Goal: Task Accomplishment & Management: Manage account settings

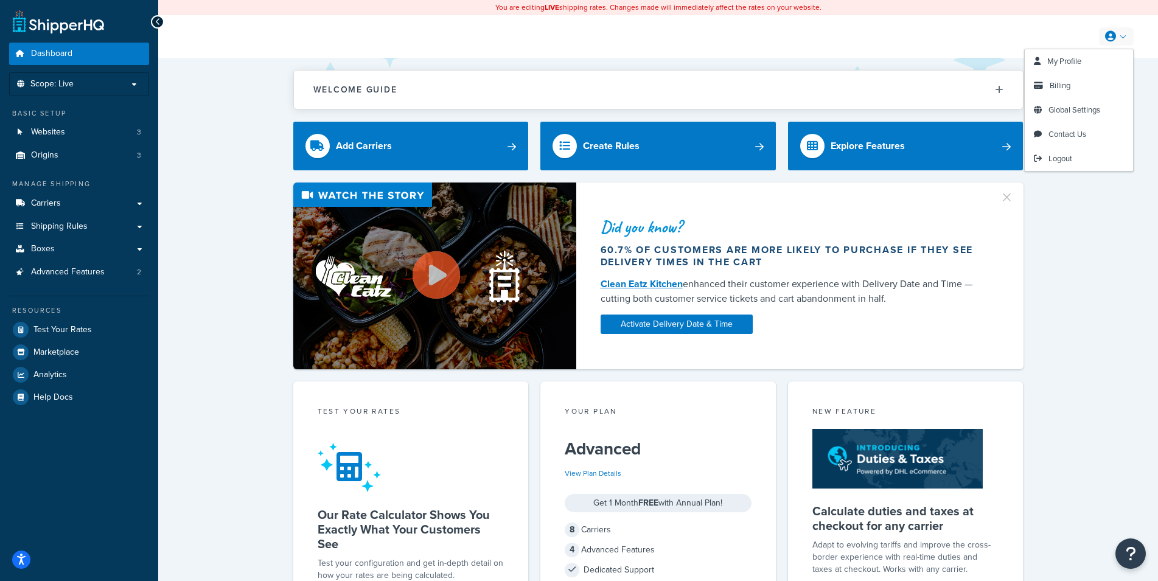
click at [1115, 41] on icon at bounding box center [1110, 36] width 11 height 11
click at [1055, 83] on span "Billing" at bounding box center [1059, 86] width 21 height 12
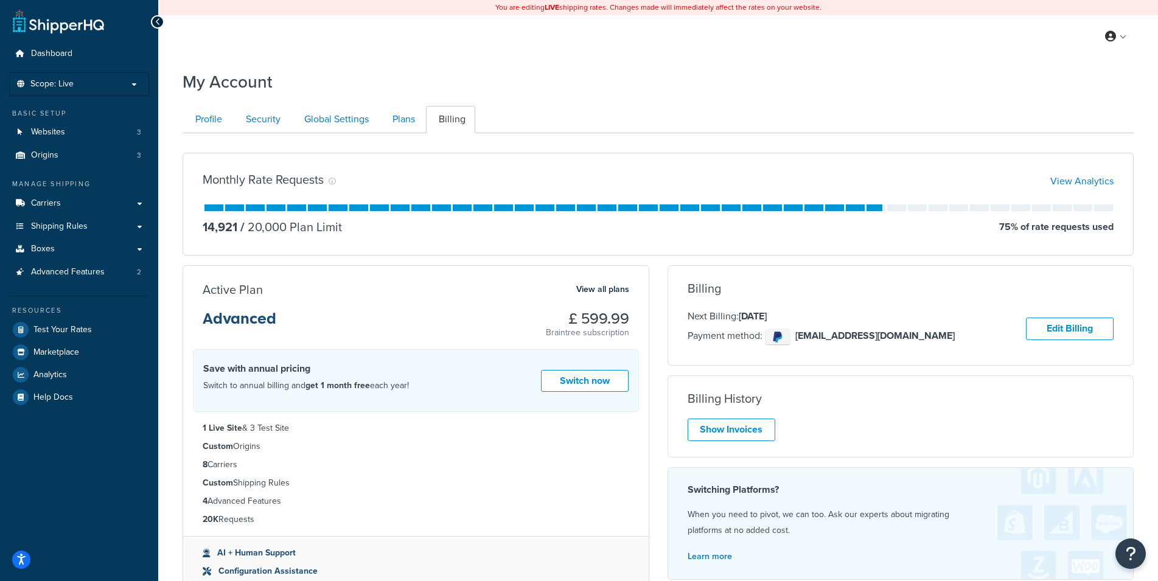
click at [656, 231] on div "14,921 / 20,000 Plan Limit 75 % of rate requests used" at bounding box center [658, 226] width 911 height 17
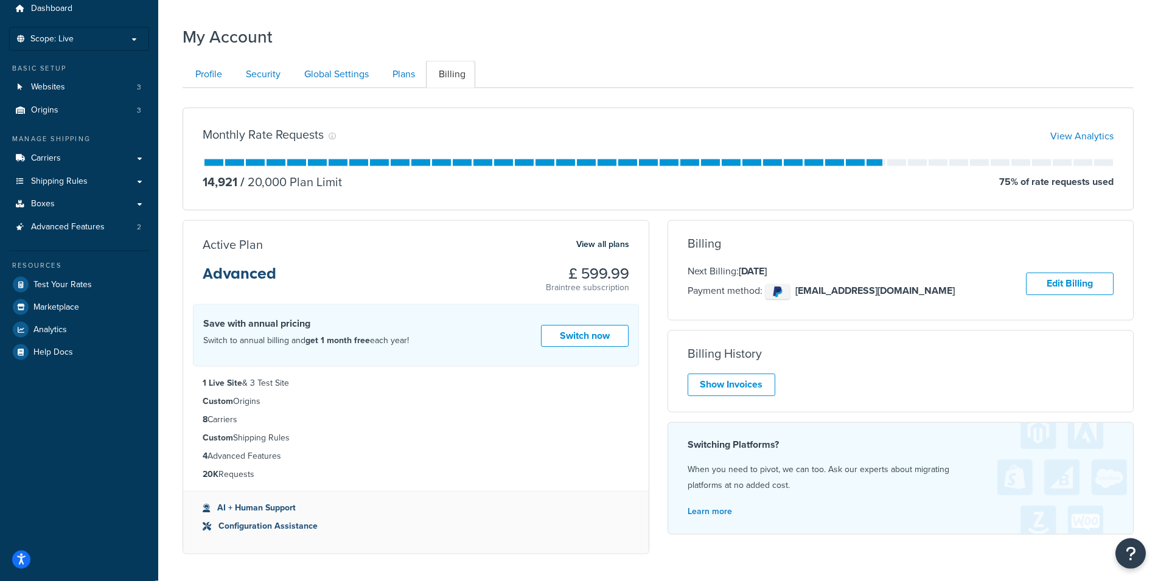
scroll to position [48, 0]
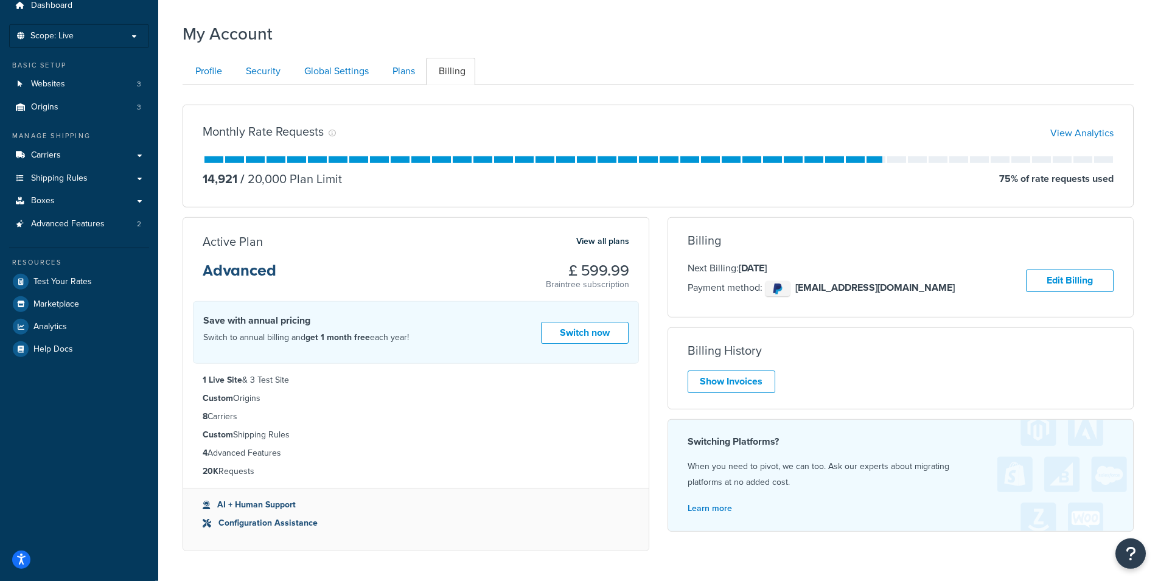
click at [655, 244] on div "Active Plan View all plans Advanced £ 599.99 Braintree subscription Switch To A…" at bounding box center [415, 389] width 485 height 344
click at [655, 241] on div "Active Plan View all plans Advanced £ 599.99 Braintree subscription Switch To A…" at bounding box center [415, 389] width 485 height 344
click at [656, 367] on div "Active Plan View all plans Advanced £ 599.99 Braintree subscription Switch To A…" at bounding box center [415, 389] width 485 height 344
click at [612, 245] on link "View all plans" at bounding box center [602, 242] width 53 height 16
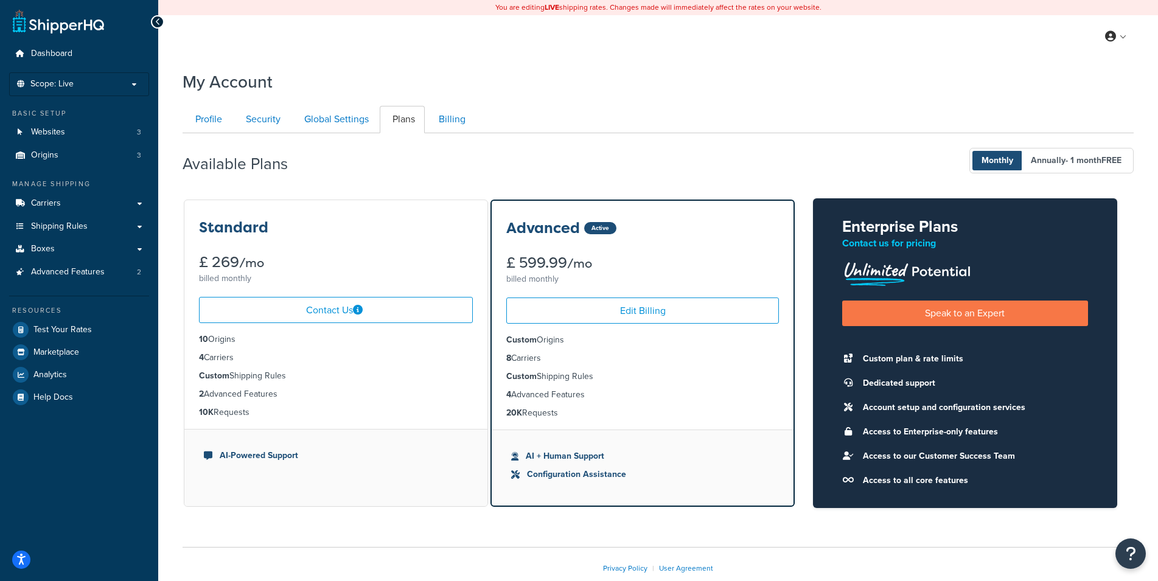
click at [715, 102] on div "Profile Security Global Settings Plans Billing Your Profile contains contact in…" at bounding box center [657, 304] width 951 height 408
click at [709, 151] on div "Available Plans Monthly Annually - 1 month FREE" at bounding box center [657, 161] width 951 height 36
click at [86, 373] on link "Analytics" at bounding box center [79, 375] width 140 height 22
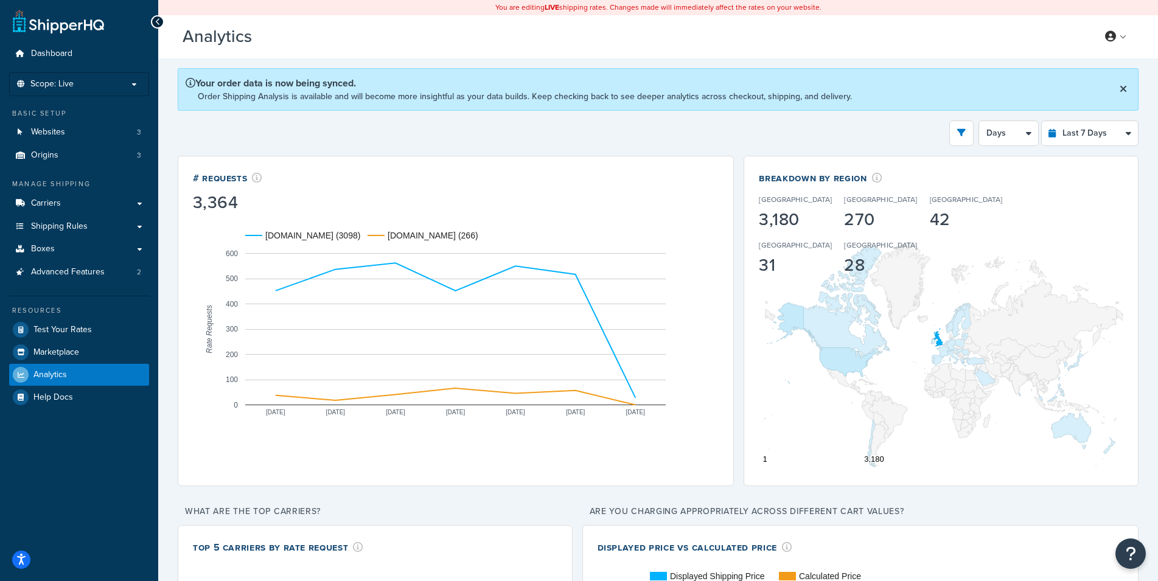
scroll to position [32, 0]
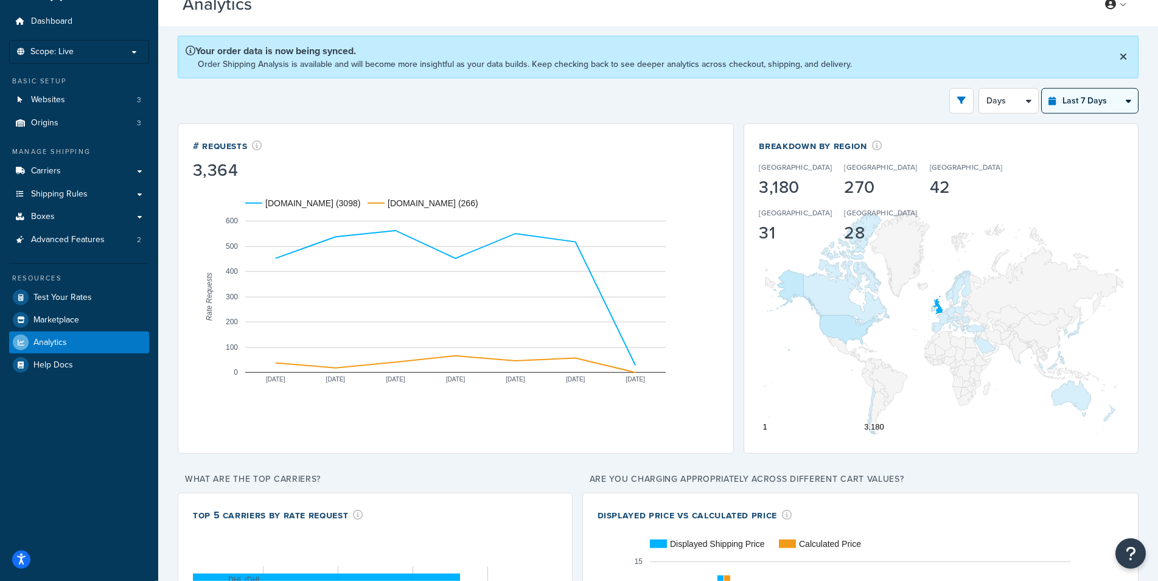
drag, startPoint x: 1128, startPoint y: 86, endPoint x: 1130, endPoint y: 94, distance: 8.1
click at [1041, 89] on select "Last 24 Hours Last 7 Days Last 30 Days Last 3 Months Last 6 Months Last 12 Mont…" at bounding box center [1089, 101] width 96 height 24
select select "last_30_days"
click option "Last 30 Days" at bounding box center [0, 0] width 0 height 0
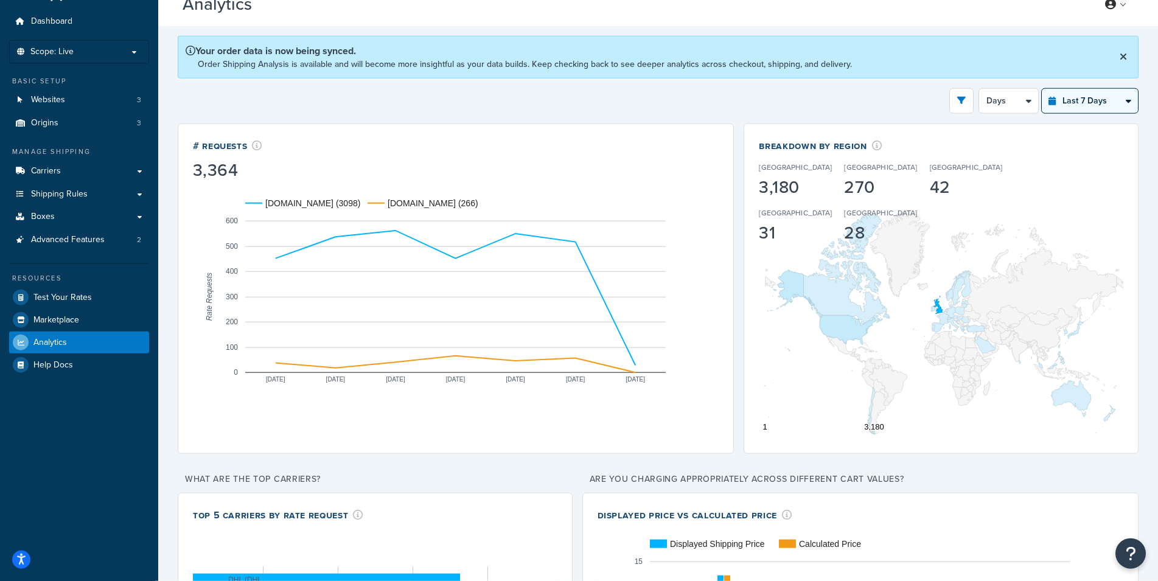
select select "5d"
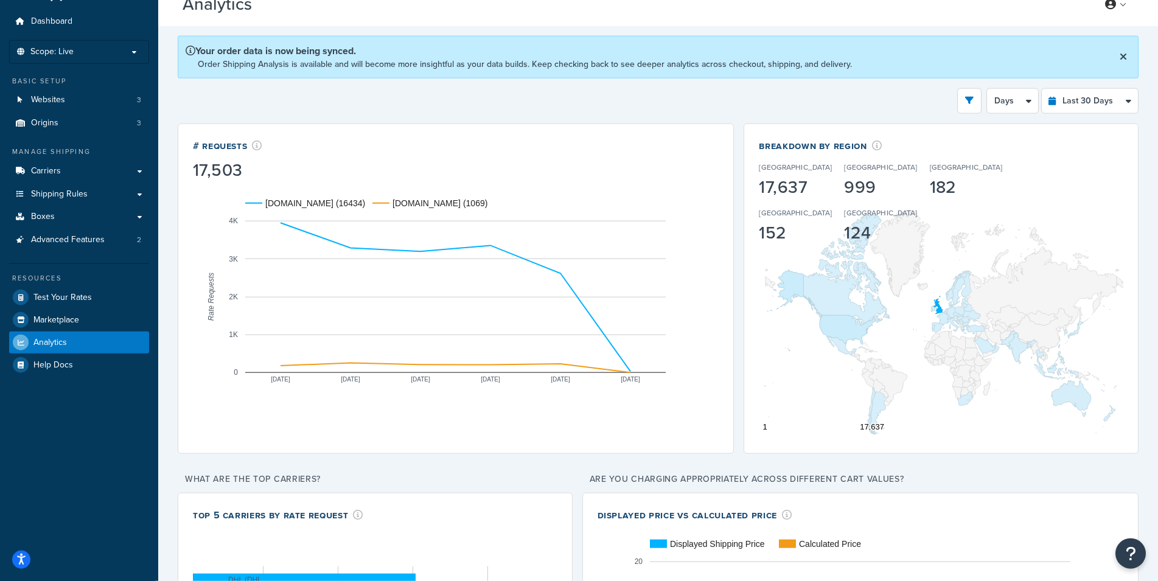
click at [701, 235] on rect "A chart." at bounding box center [456, 296] width 526 height 231
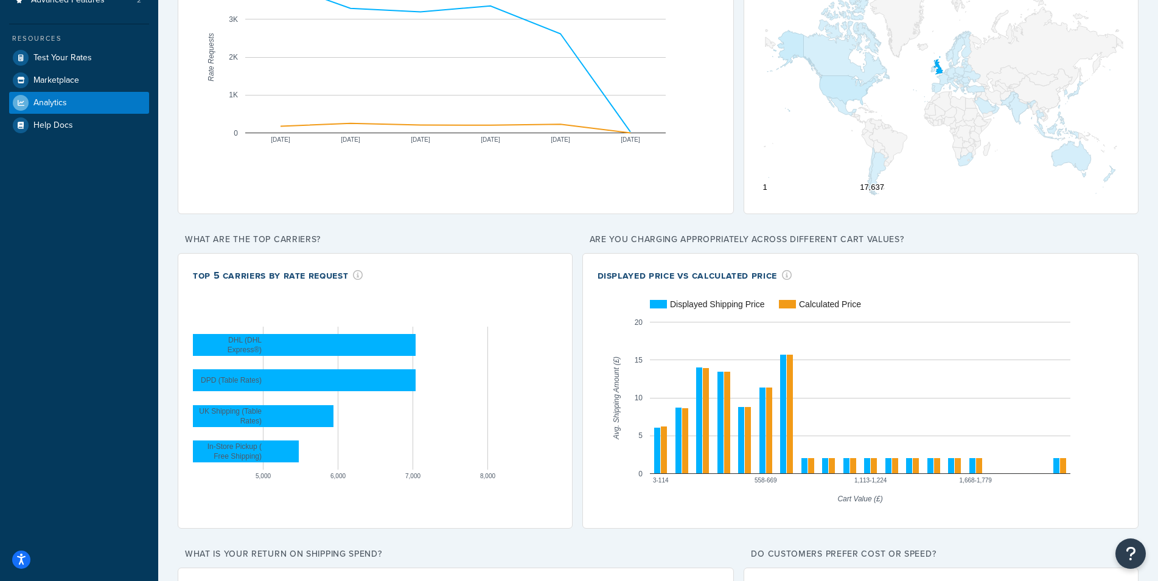
scroll to position [509, 0]
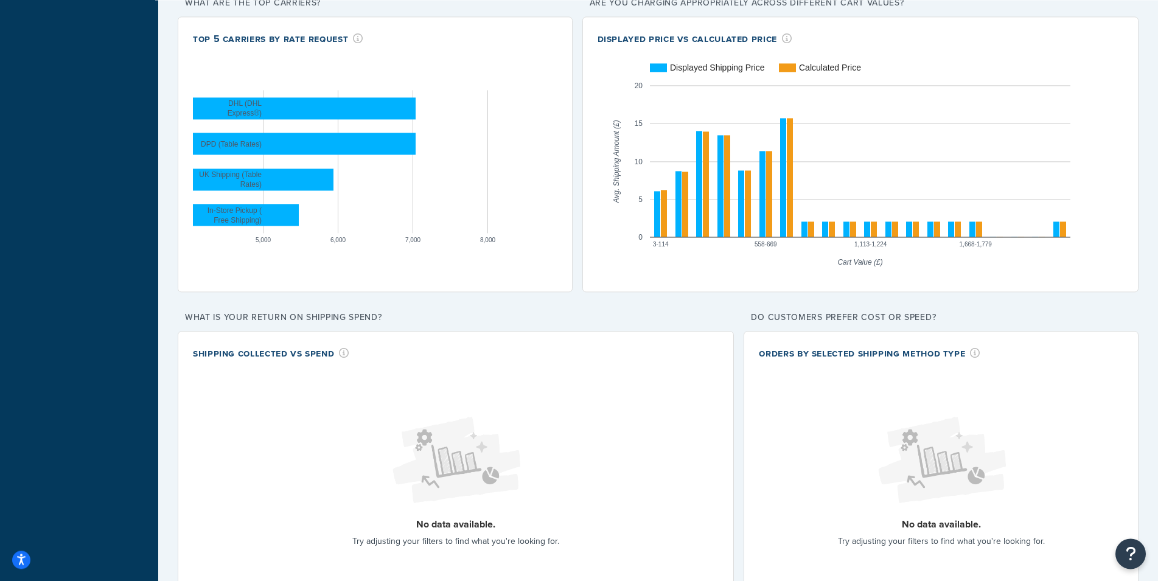
click at [734, 283] on div "# Requests 17,503 urbanrider.co.uk (16434) mxrider.co.uk (1069) Aug 30 Sep 4 Se…" at bounding box center [658, 299] width 961 height 1305
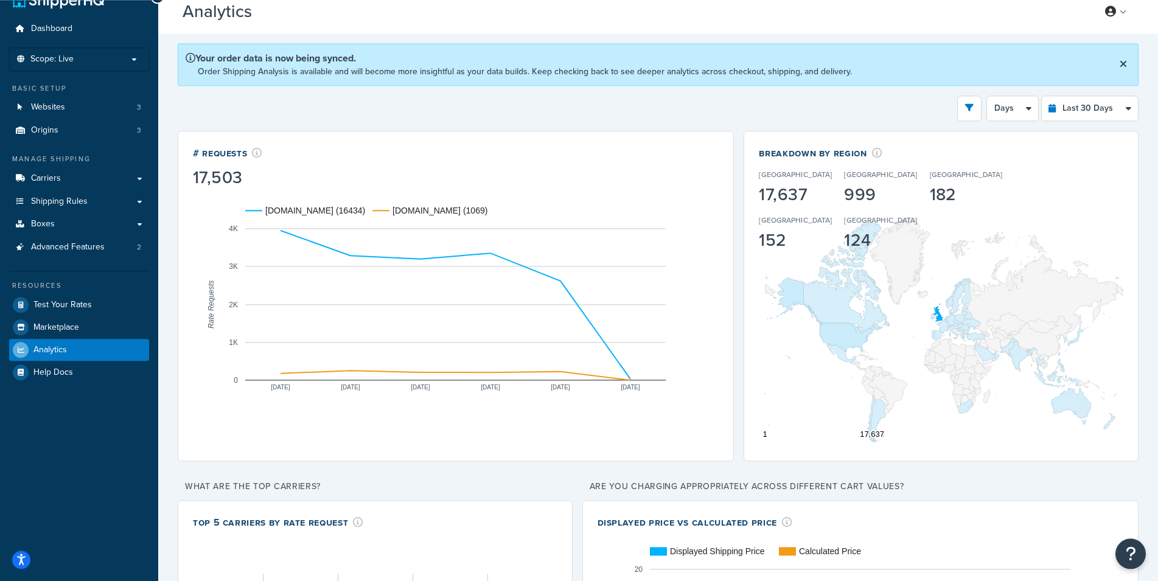
scroll to position [0, 0]
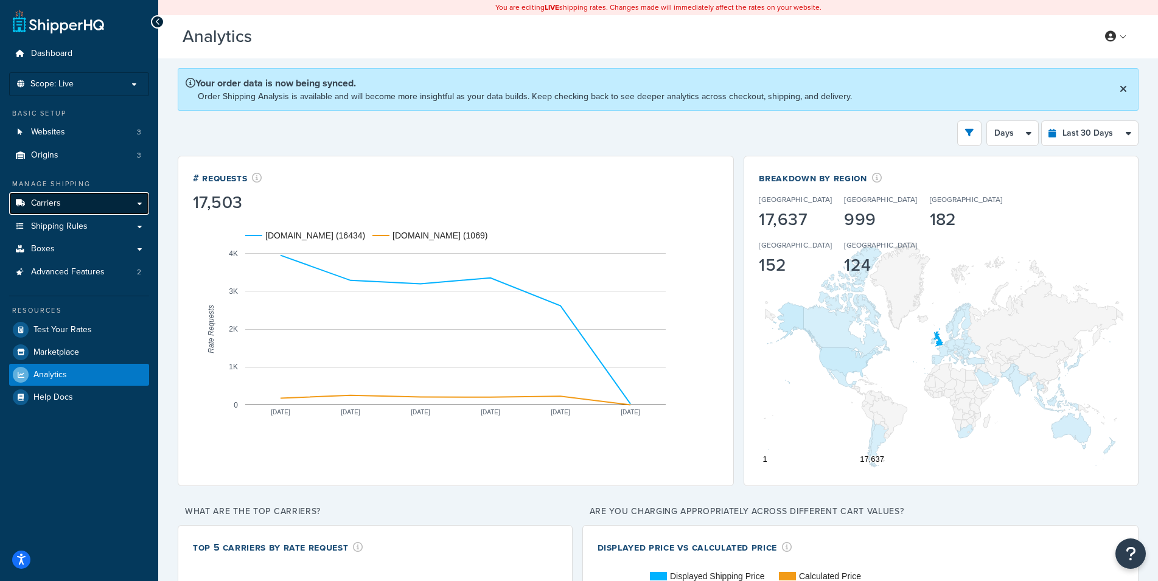
click at [61, 206] on link "Carriers" at bounding box center [79, 203] width 140 height 23
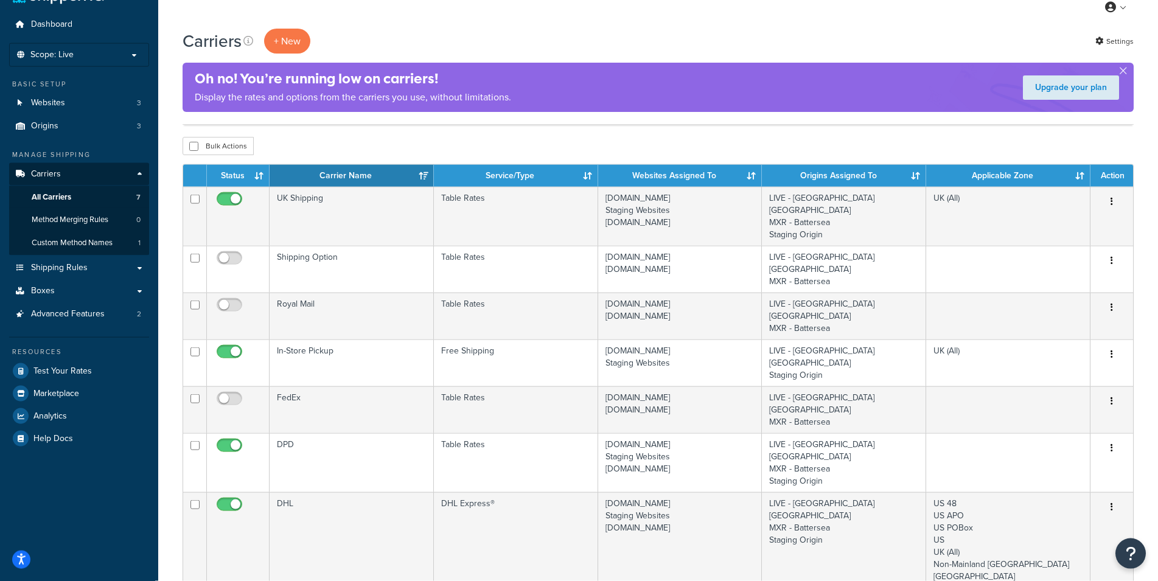
scroll to position [62, 0]
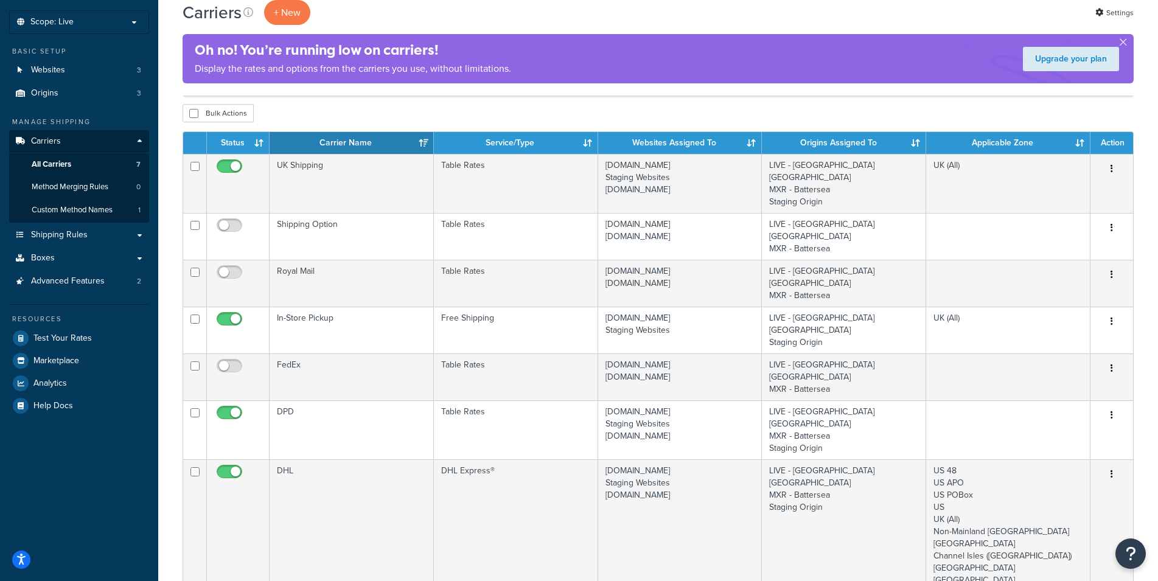
click at [168, 358] on div "Carriers + New Settings Oh no! You’re running low on carriers! Display the rate…" at bounding box center [657, 440] width 999 height 888
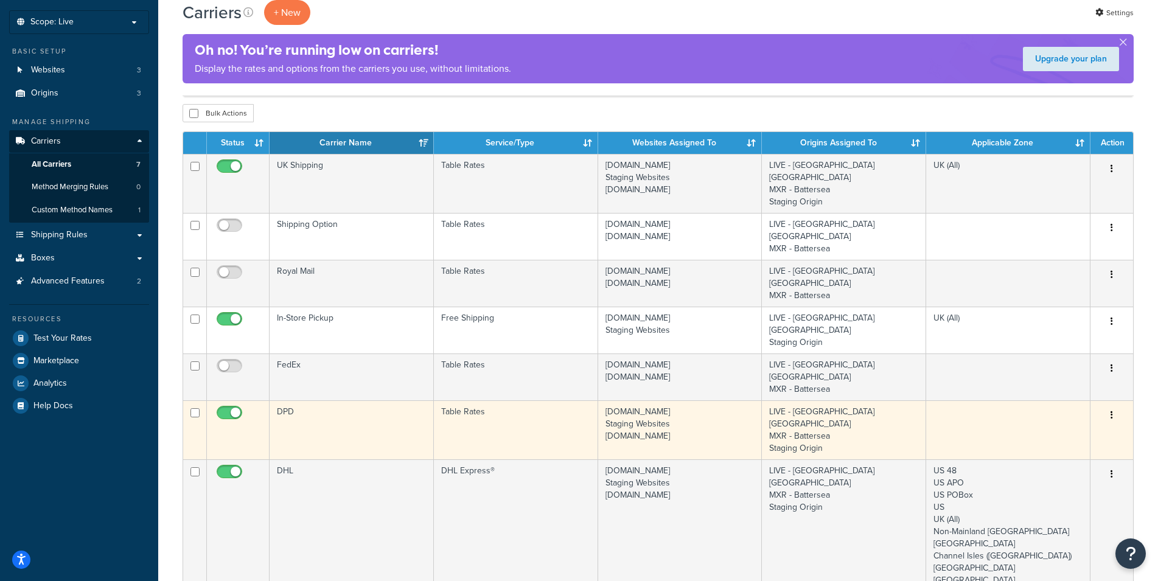
click at [225, 408] on input "checkbox" at bounding box center [230, 415] width 33 height 15
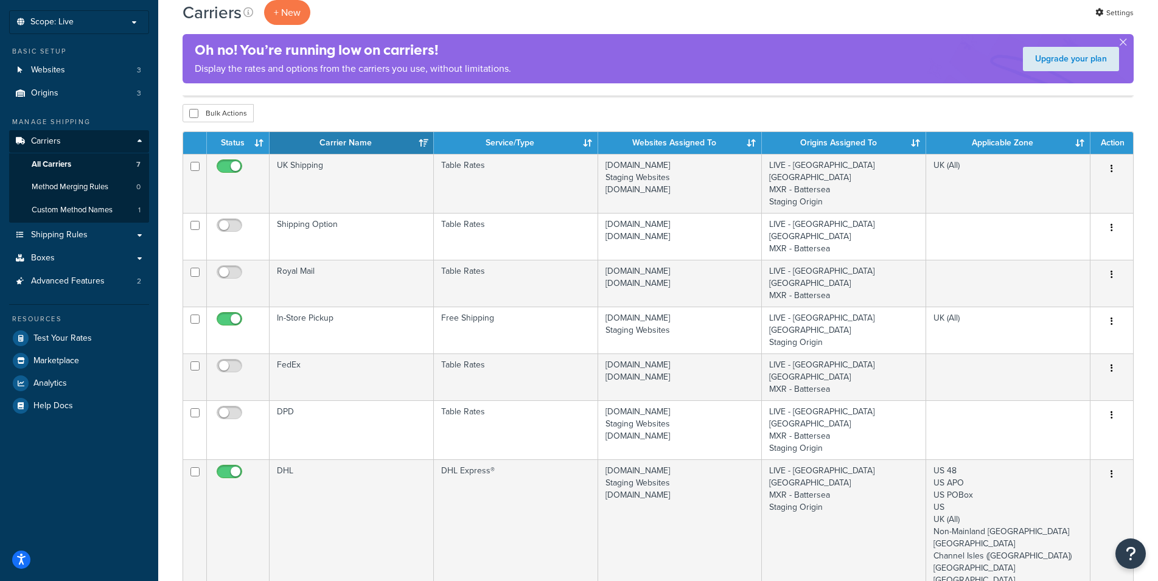
click at [167, 359] on div "Carriers + New Settings Oh no! You’re running low on carriers! Display the rate…" at bounding box center [657, 440] width 999 height 888
click at [167, 358] on div "Carriers + New Settings Oh no! You’re running low on carriers! Display the rate…" at bounding box center [657, 440] width 999 height 888
click at [168, 358] on div "Carriers + New Settings Oh no! You’re running low on carriers! Display the rate…" at bounding box center [657, 440] width 999 height 888
click at [167, 358] on div "Carriers + New Settings Oh no! You’re running low on carriers! Display the rate…" at bounding box center [657, 440] width 999 height 888
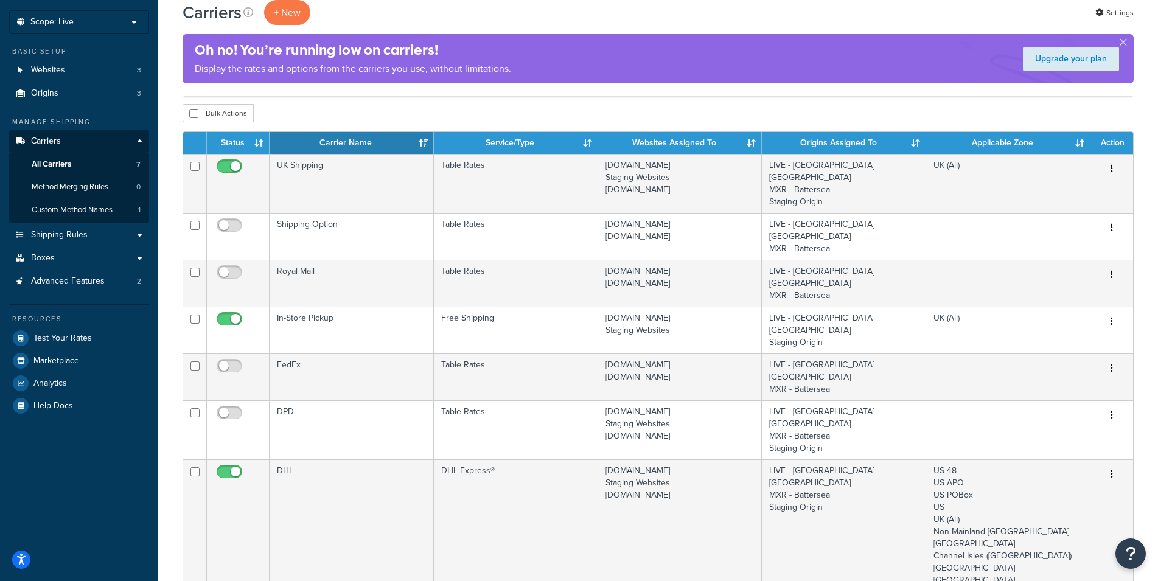
click at [167, 214] on div "Carriers + New Settings Oh no! You’re running low on carriers! Display the rate…" at bounding box center [657, 440] width 999 height 888
click at [168, 214] on div "Carriers + New Settings Oh no! You’re running low on carriers! Display the rate…" at bounding box center [657, 440] width 999 height 888
click at [170, 299] on div "Carriers + New Settings Oh no! You’re running low on carriers! Display the rate…" at bounding box center [657, 440] width 999 height 888
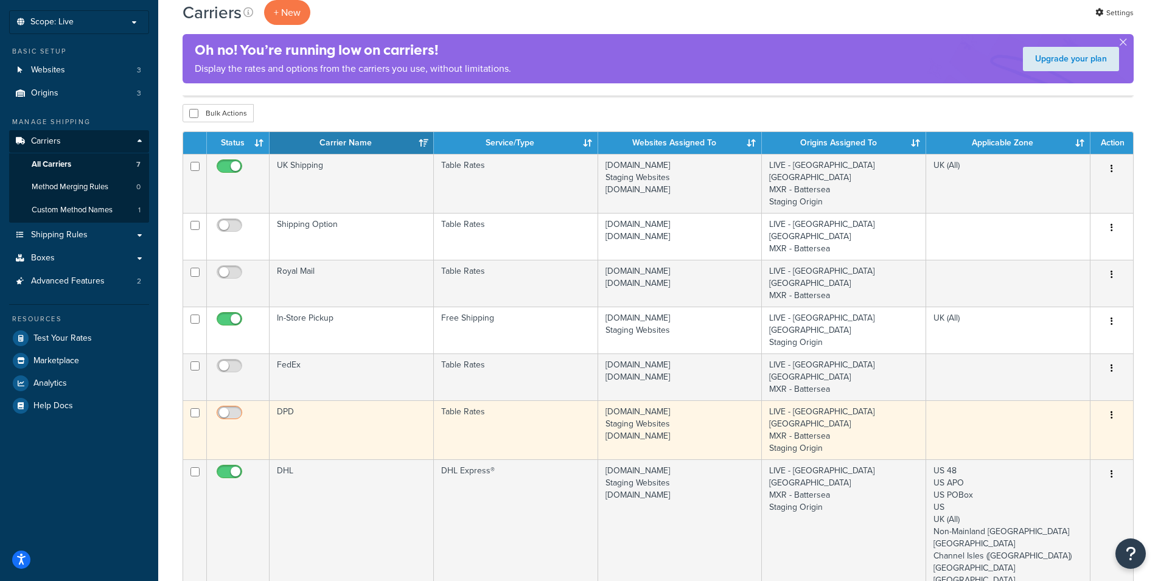
click at [234, 408] on input "checkbox" at bounding box center [230, 415] width 33 height 15
checkbox input "true"
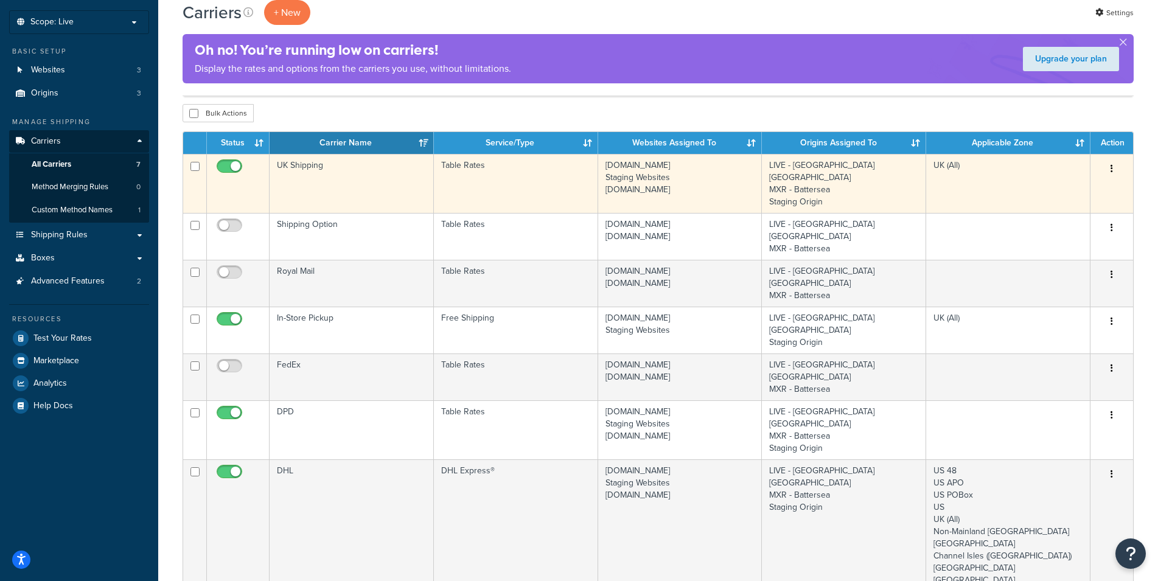
click at [392, 173] on td "UK Shipping" at bounding box center [351, 183] width 164 height 59
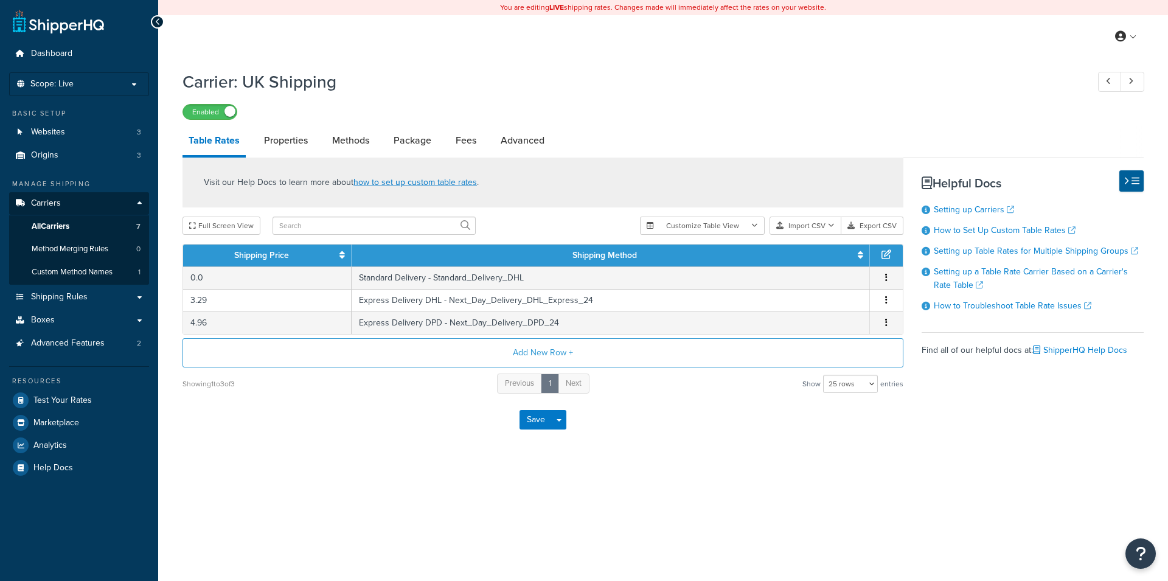
select select "25"
click at [779, 455] on div "Carrier: UK Shipping Enabled Table Rates Properties Methods Package Fees Advanc…" at bounding box center [663, 269] width 1010 height 411
click at [212, 430] on div "Save Save Dropdown Save and Edit" at bounding box center [542, 420] width 721 height 50
click at [206, 428] on div "Save Save Dropdown Save and Edit" at bounding box center [542, 420] width 721 height 50
click at [349, 467] on div "Carrier: UK Shipping Enabled Table Rates Properties Methods Package Fees Advanc…" at bounding box center [663, 269] width 1010 height 411
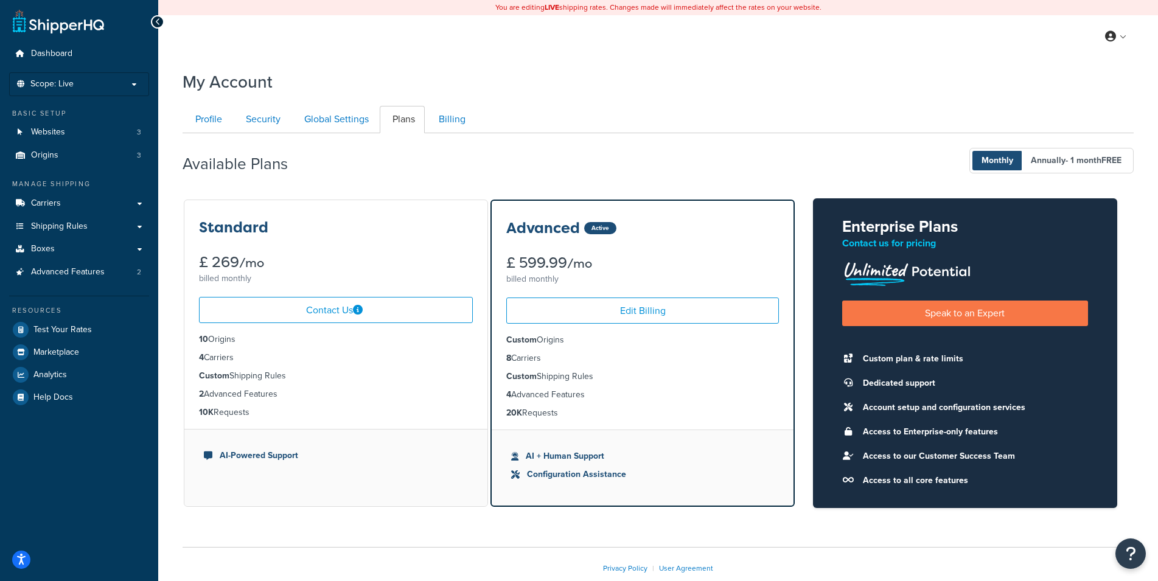
click at [335, 377] on li "Custom Shipping Rules" at bounding box center [336, 375] width 274 height 13
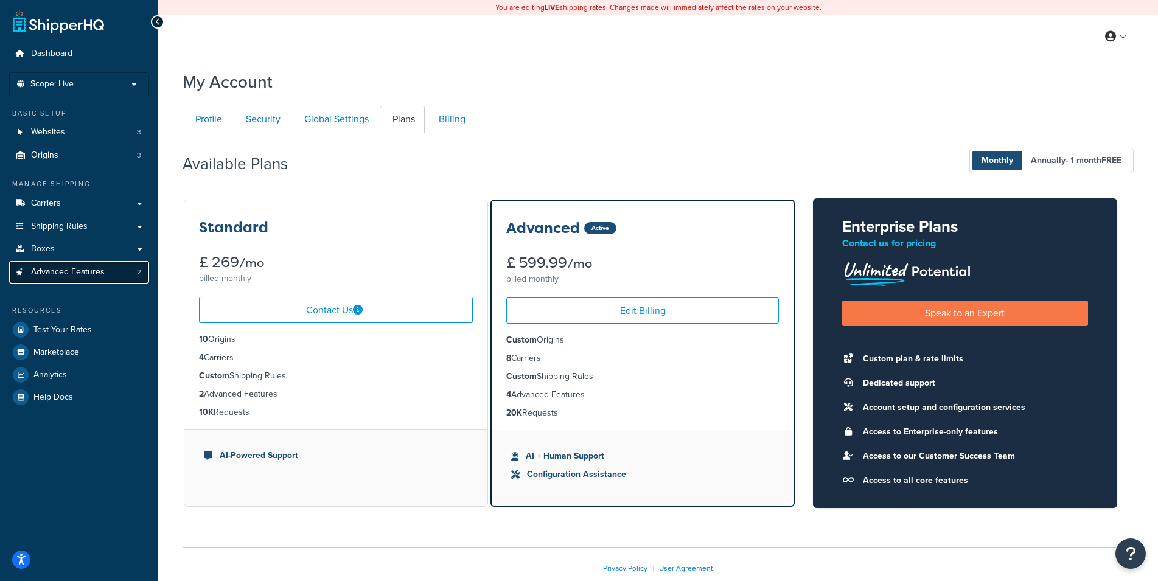
click at [88, 277] on span "Advanced Features" at bounding box center [68, 272] width 74 height 10
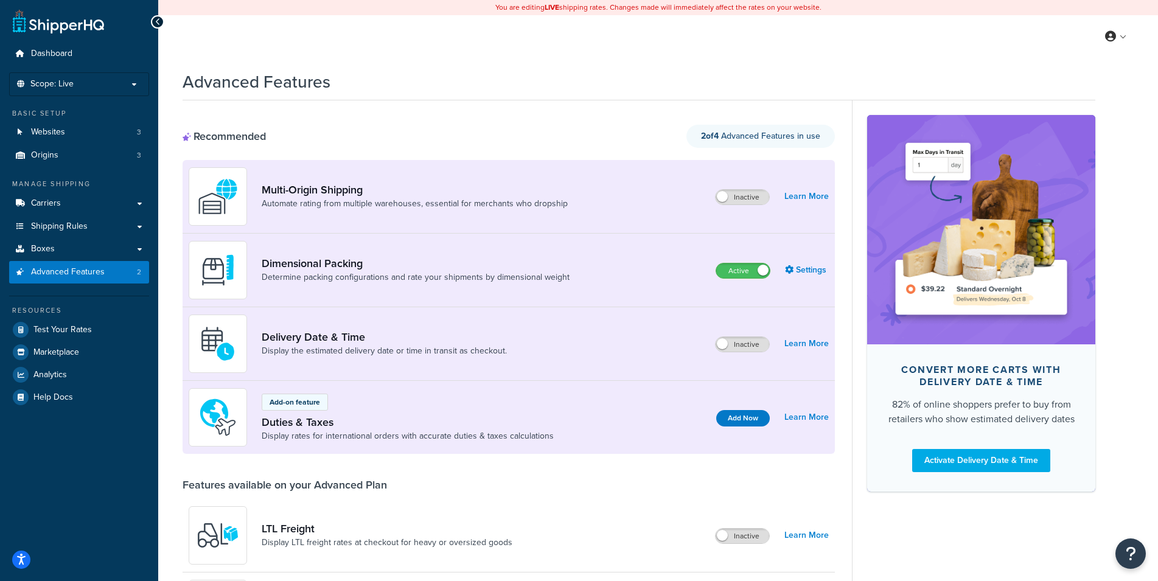
click at [85, 194] on link "Carriers" at bounding box center [79, 203] width 140 height 23
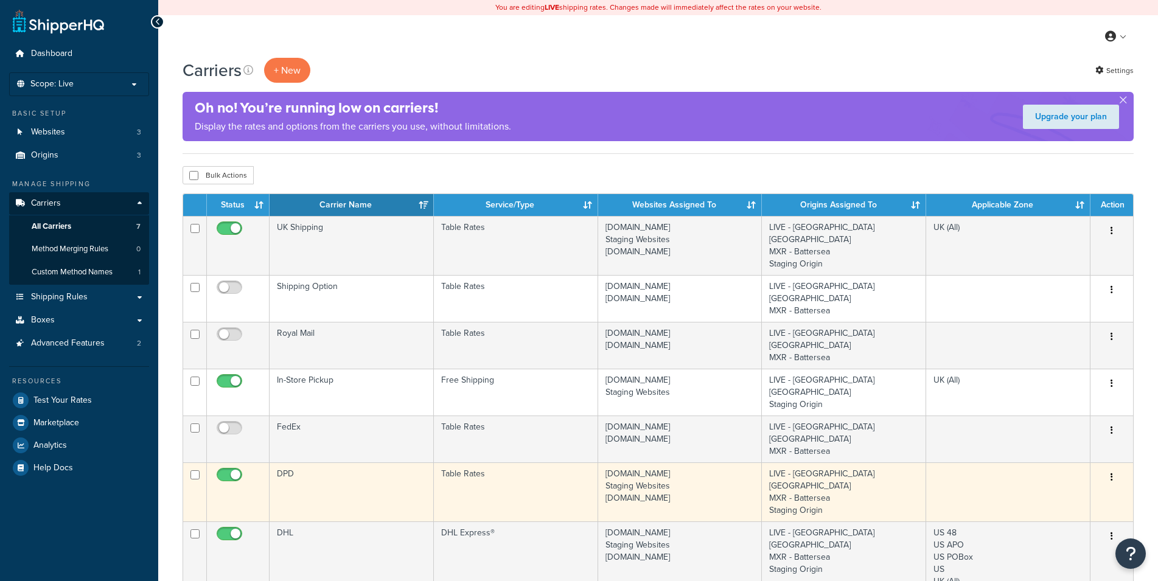
click at [234, 470] on input "checkbox" at bounding box center [230, 477] width 33 height 15
checkbox input "false"
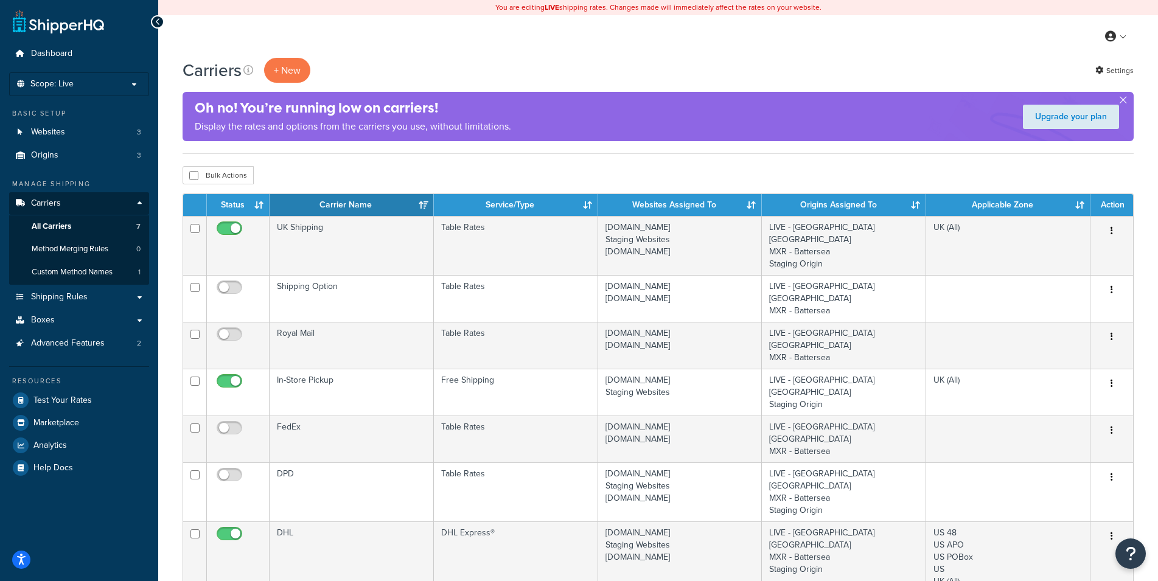
click at [173, 422] on div "Carriers + New Settings Oh no! You’re running low on carriers! Display the rate…" at bounding box center [657, 502] width 999 height 888
click at [167, 422] on div "Carriers + New Settings Oh no! You’re running low on carriers! Display the rate…" at bounding box center [657, 502] width 999 height 888
click at [168, 420] on div "Carriers + New Settings Oh no! You’re running low on carriers! Display the rate…" at bounding box center [657, 502] width 999 height 888
click at [168, 421] on div "Carriers + New Settings Oh no! You’re running low on carriers! Display the rate…" at bounding box center [657, 502] width 999 height 888
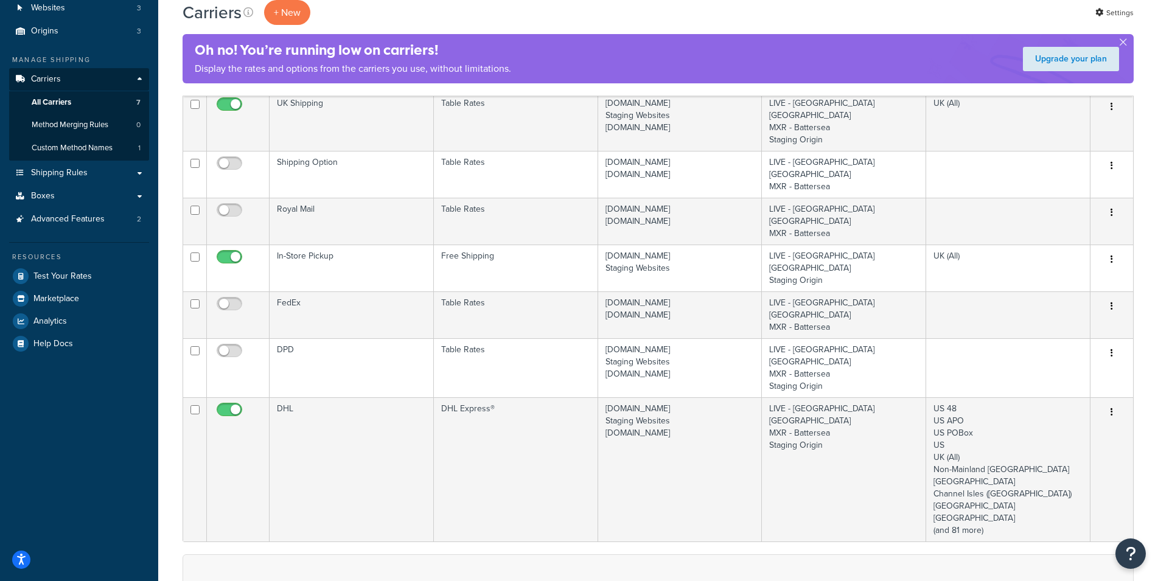
scroll to position [62, 0]
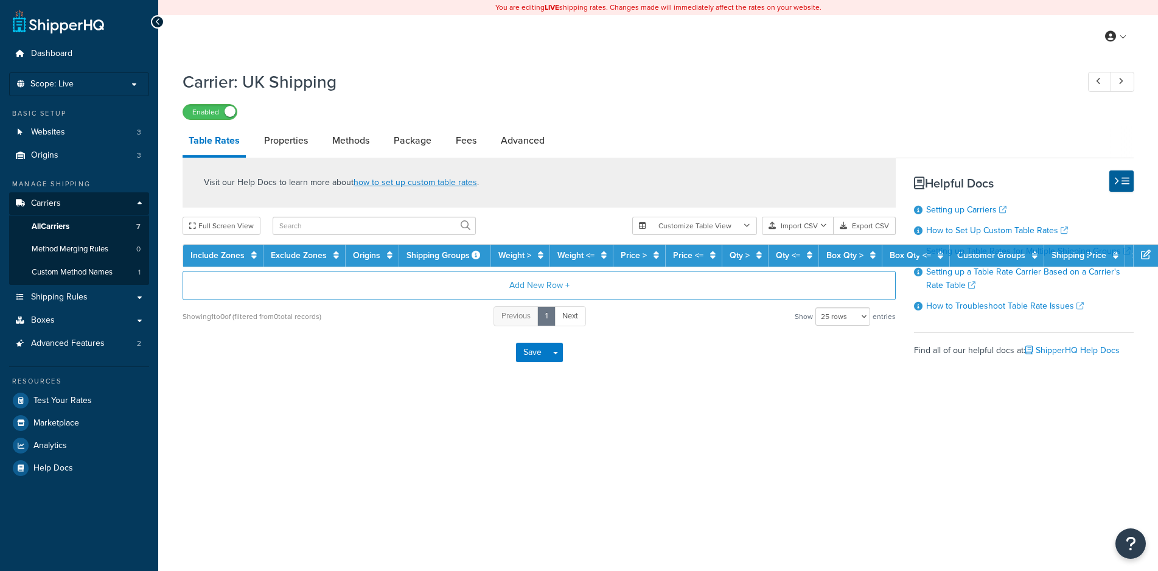
select select "25"
click at [173, 343] on div "Carrier: UK Shipping Enabled Table Rates Properties Methods Package Fees Advanc…" at bounding box center [657, 240] width 999 height 353
click at [169, 337] on div "Carrier: UK Shipping Enabled Table Rates Properties Methods Package Fees Advanc…" at bounding box center [657, 240] width 999 height 353
click at [296, 145] on link "Properties" at bounding box center [286, 140] width 56 height 29
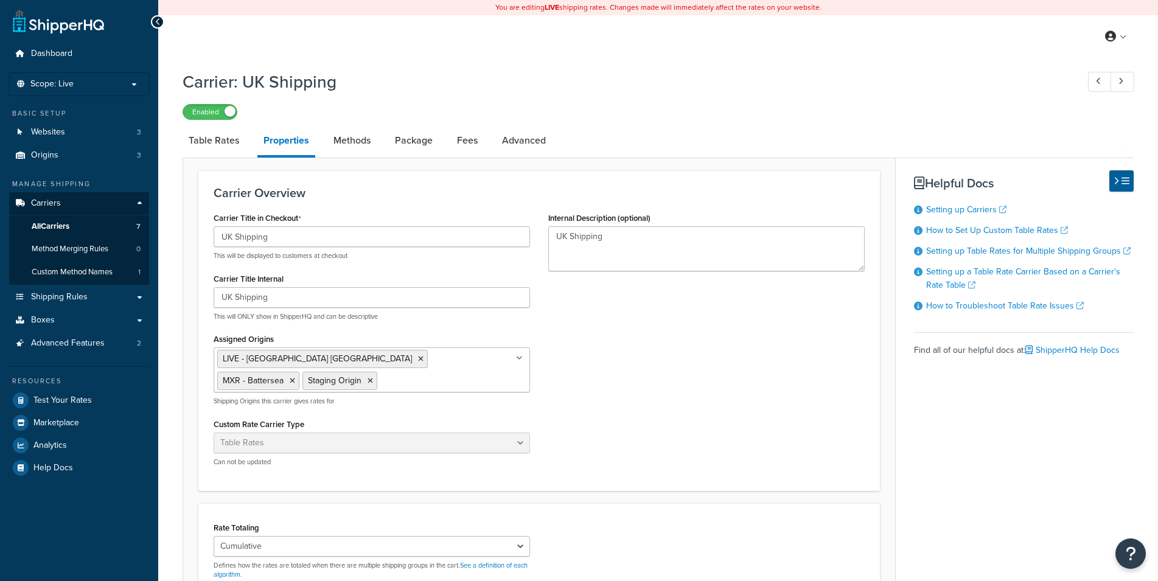
click at [172, 367] on div "Carrier: UK Shipping Enabled Table Rates Properties Methods Package Fees Advanc…" at bounding box center [657, 444] width 999 height 760
